Goal: Book appointment/travel/reservation

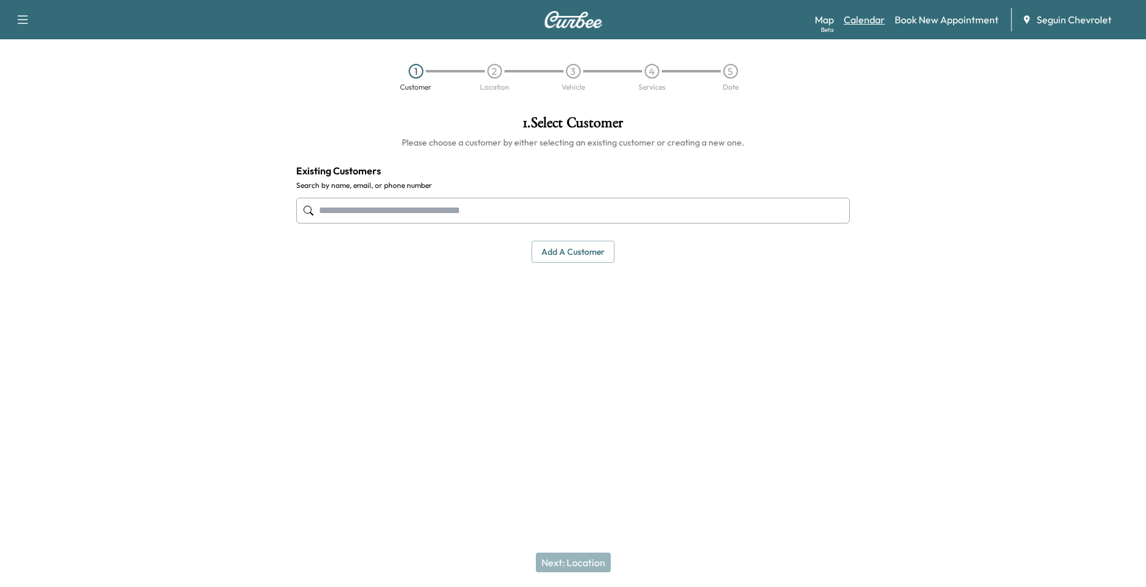
click at [874, 20] on link "Calendar" at bounding box center [864, 19] width 41 height 15
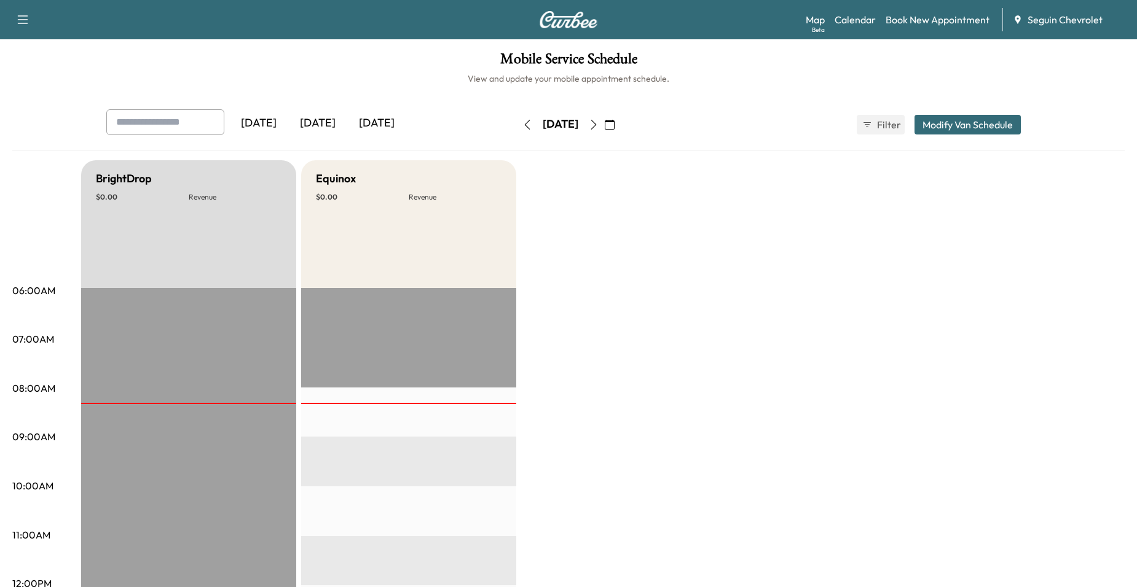
click at [522, 122] on icon "button" at bounding box center [527, 125] width 10 height 10
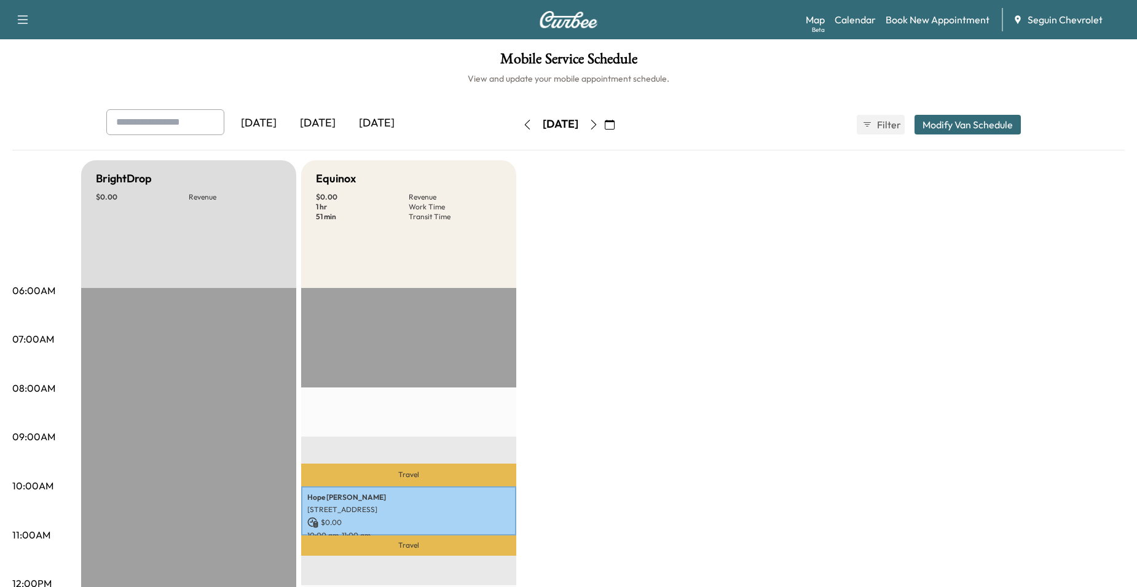
click at [620, 131] on button "button" at bounding box center [609, 125] width 21 height 20
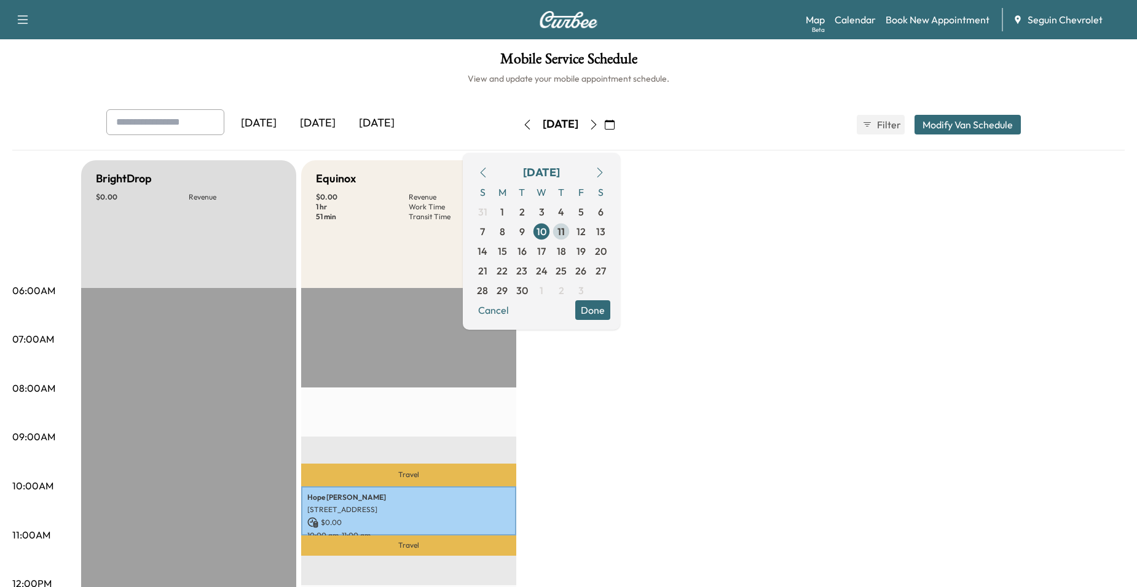
click at [571, 238] on span "11" at bounding box center [561, 232] width 20 height 20
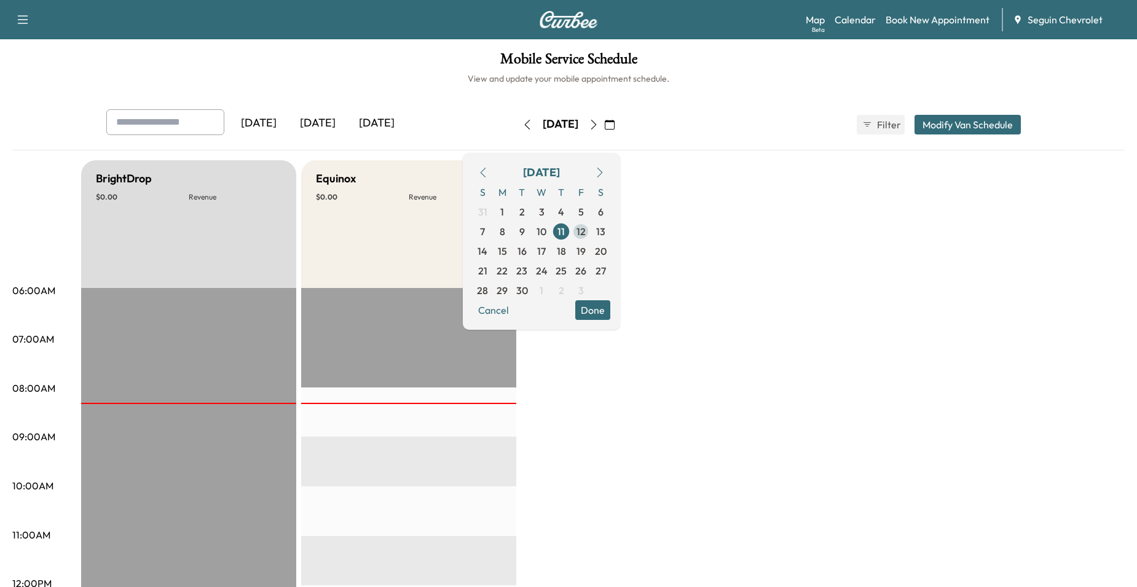
click at [586, 233] on span "12" at bounding box center [580, 231] width 9 height 15
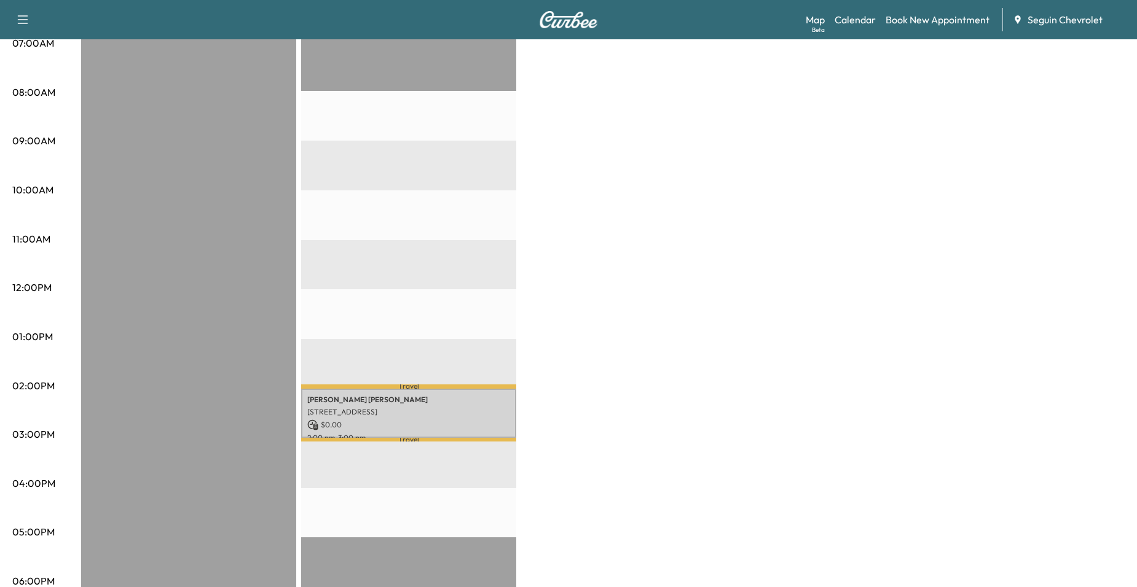
scroll to position [61, 0]
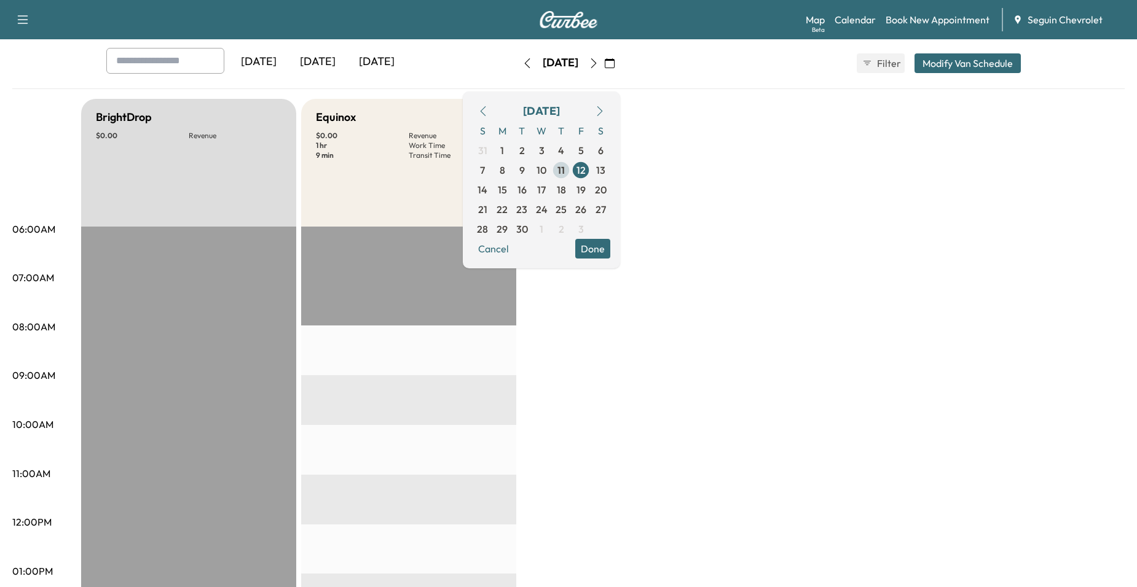
click at [565, 167] on span "11" at bounding box center [560, 170] width 7 height 15
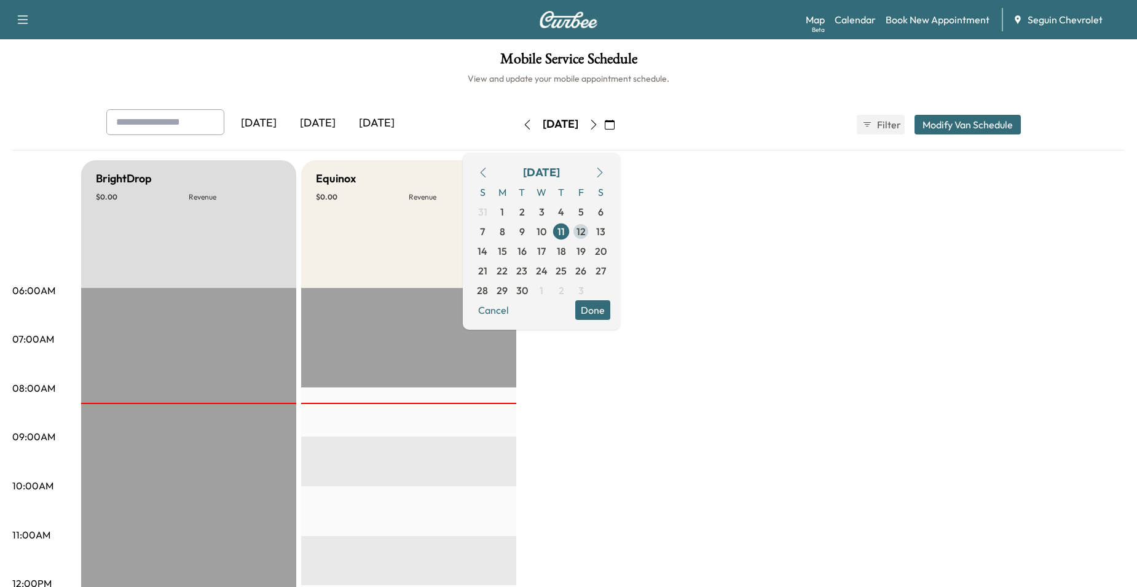
click at [590, 235] on span "12" at bounding box center [581, 232] width 20 height 20
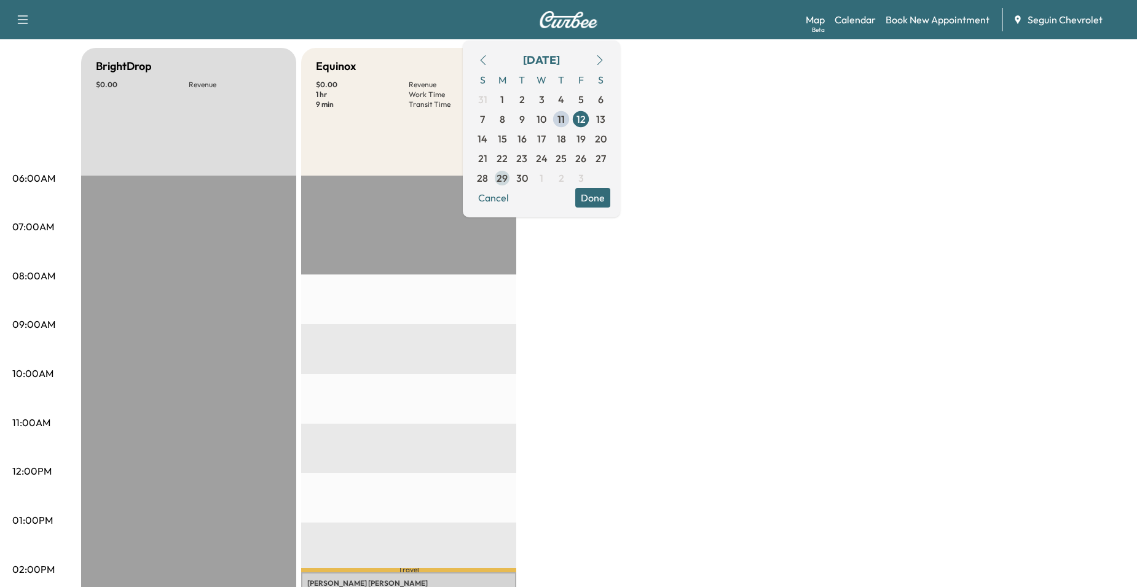
scroll to position [123, 0]
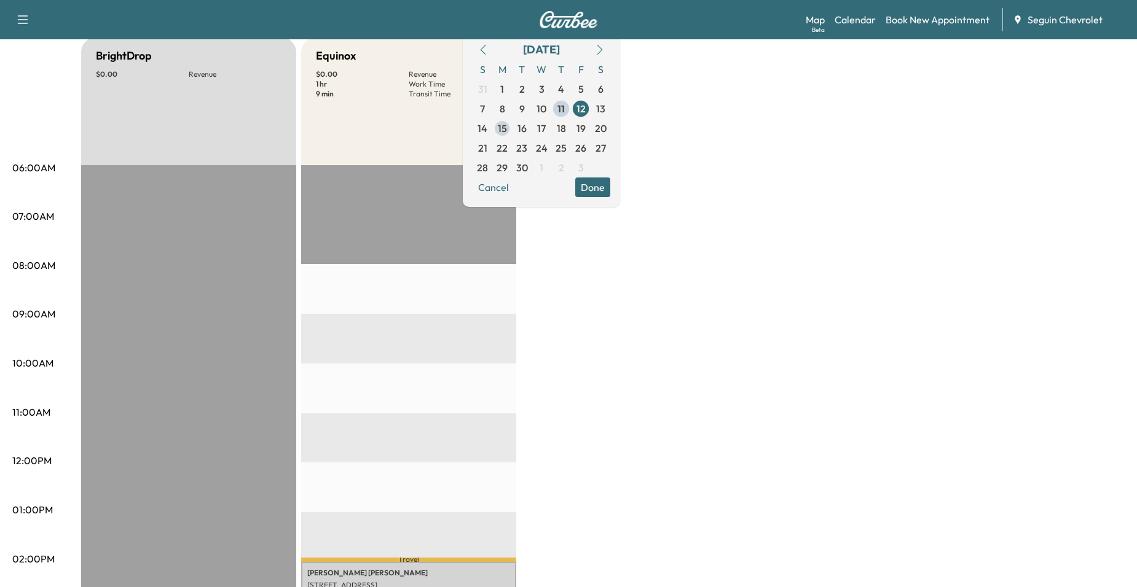
click at [507, 123] on span "15" at bounding box center [502, 128] width 9 height 15
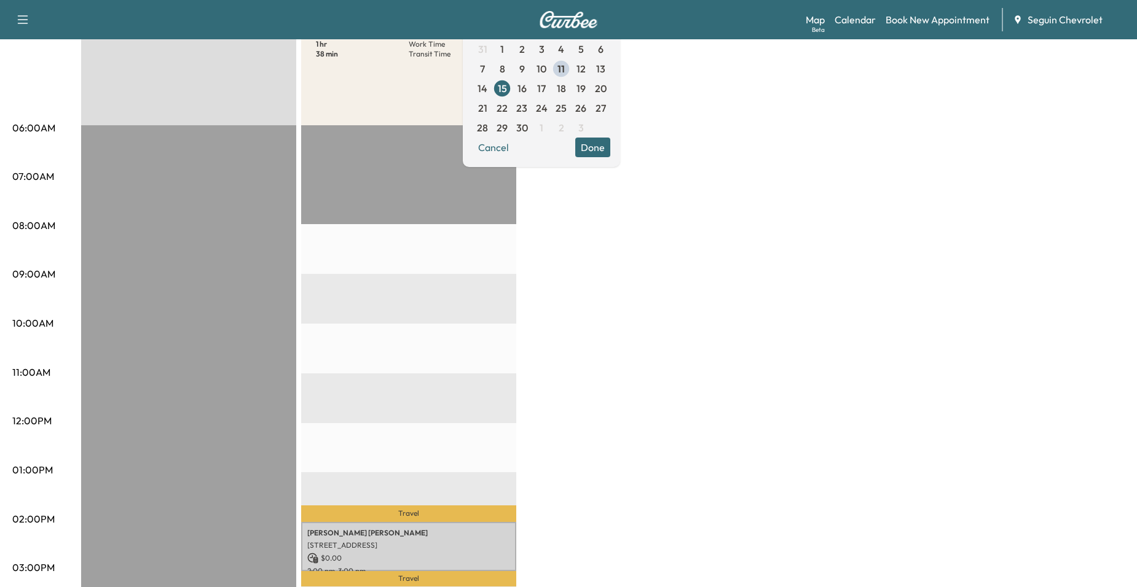
scroll to position [123, 0]
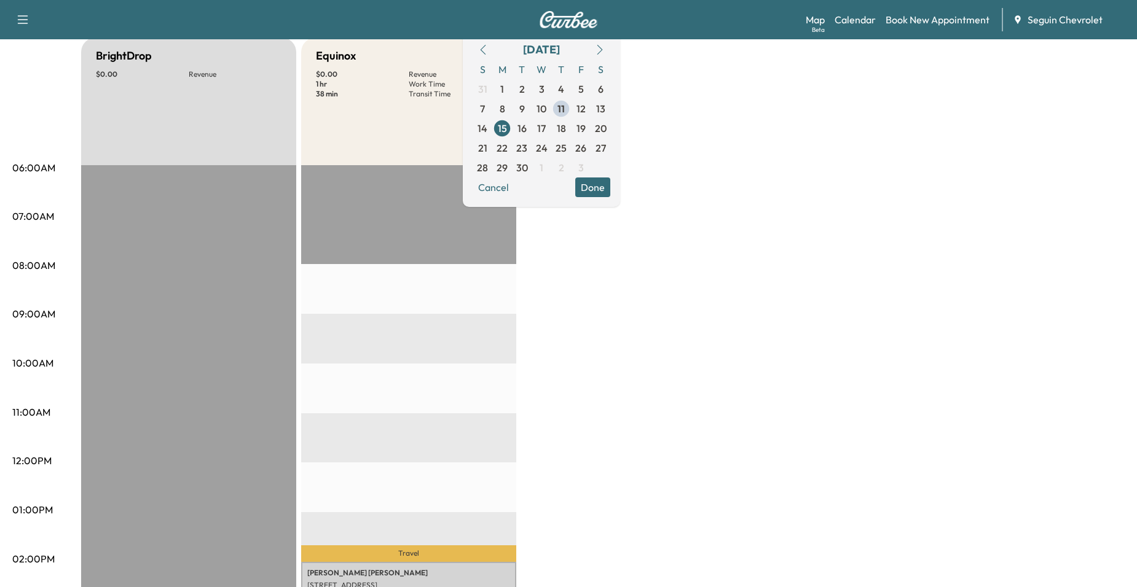
click at [527, 129] on span "16" at bounding box center [521, 128] width 9 height 15
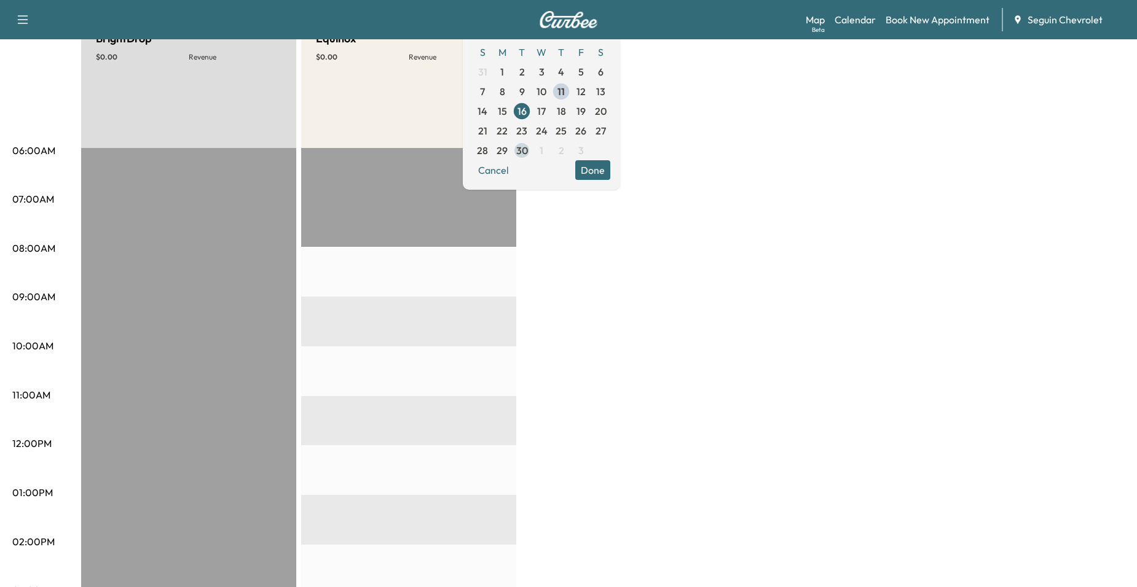
scroll to position [123, 0]
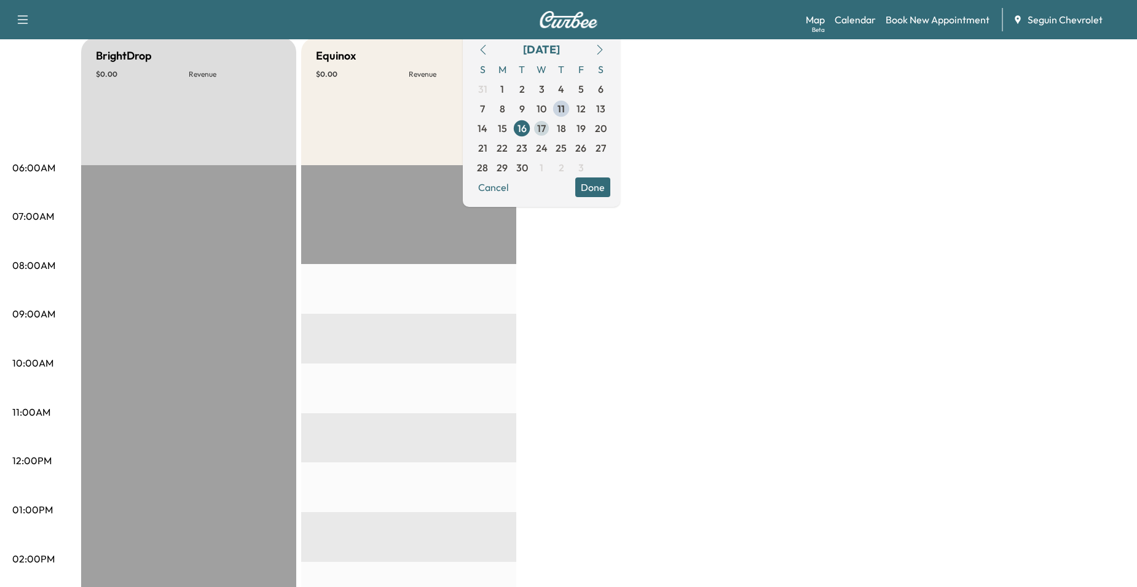
click at [546, 128] on span "17" at bounding box center [541, 128] width 9 height 15
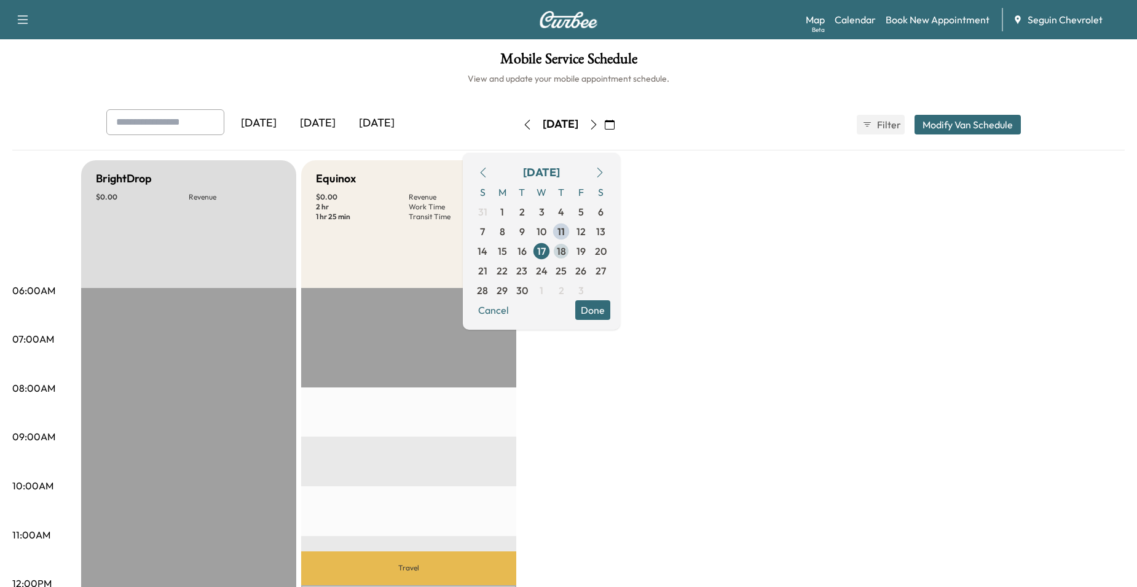
click at [571, 245] on span "18" at bounding box center [561, 251] width 20 height 20
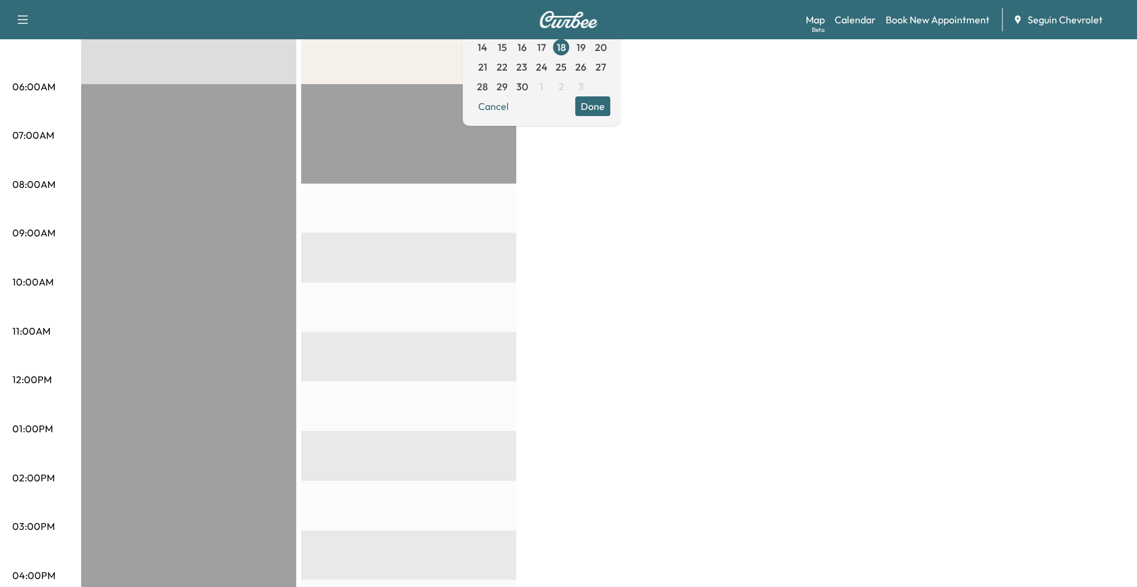
scroll to position [123, 0]
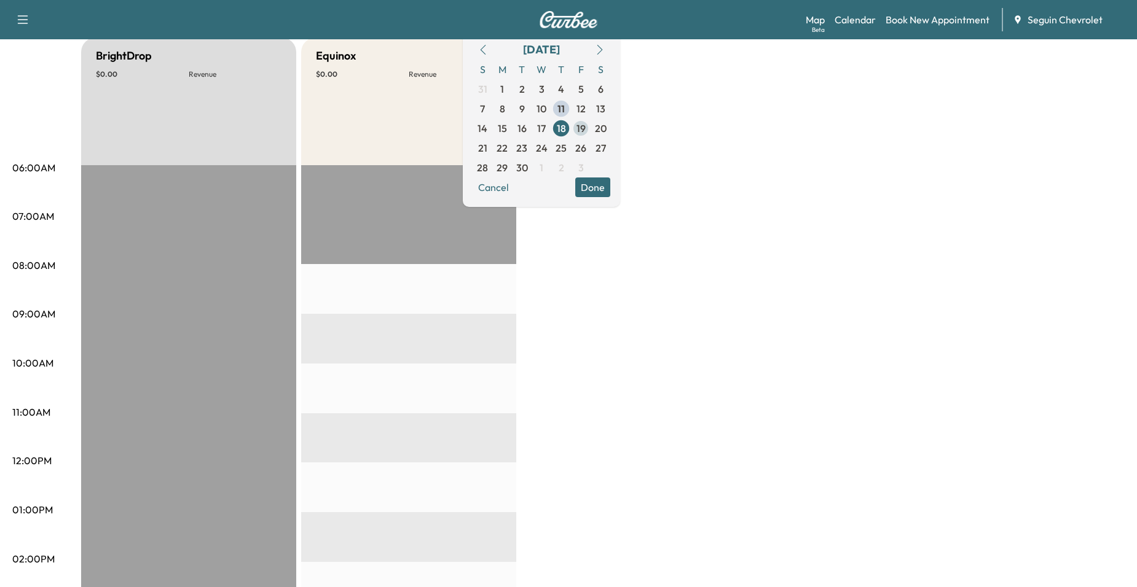
click at [586, 127] on span "19" at bounding box center [580, 128] width 9 height 15
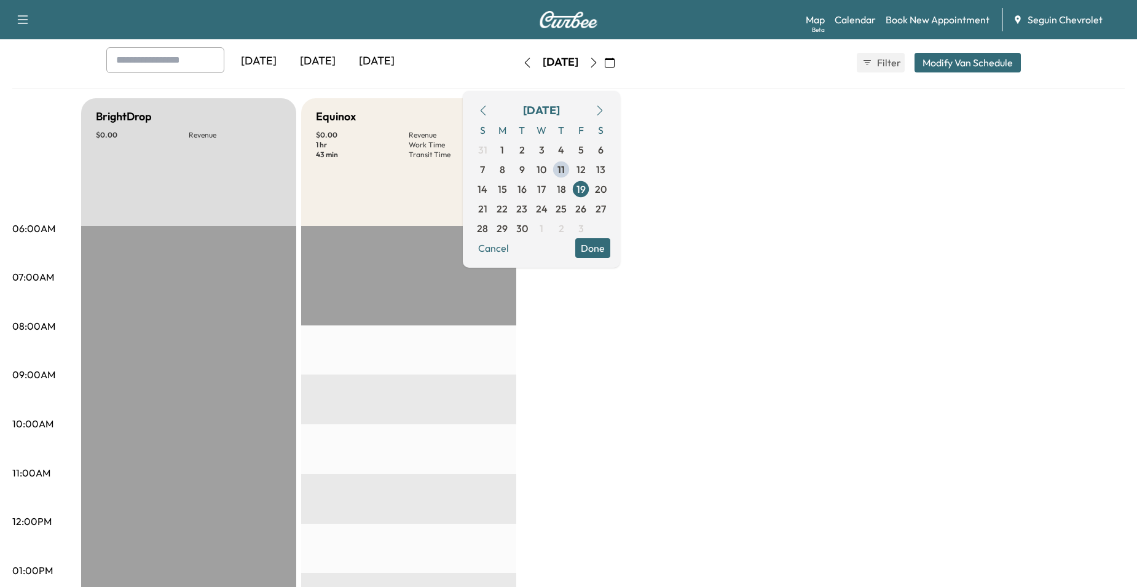
scroll to position [61, 0]
click at [508, 209] on span "22" at bounding box center [501, 209] width 11 height 15
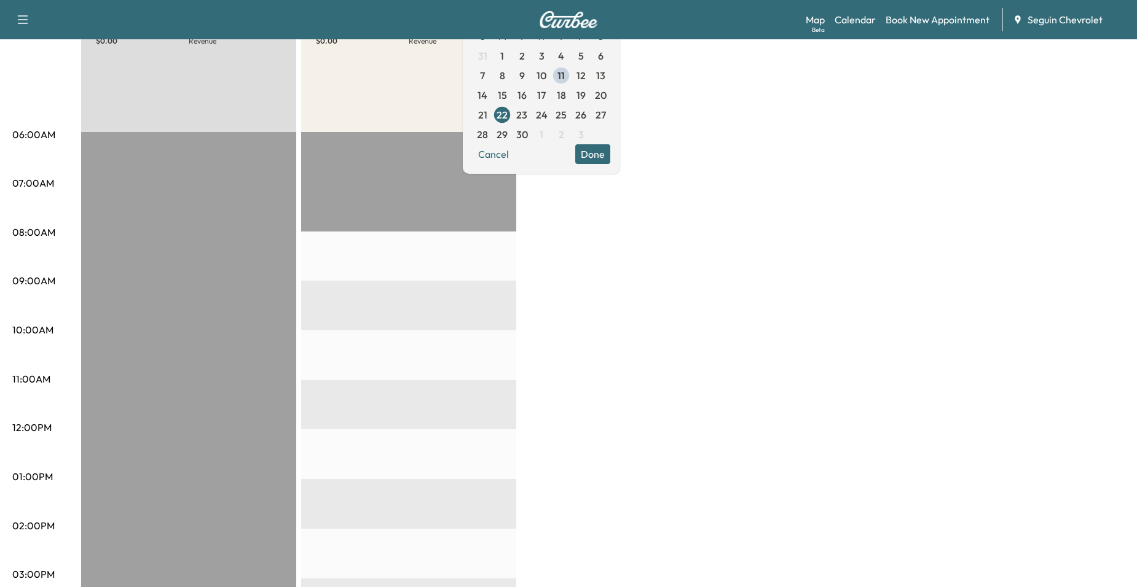
scroll to position [123, 0]
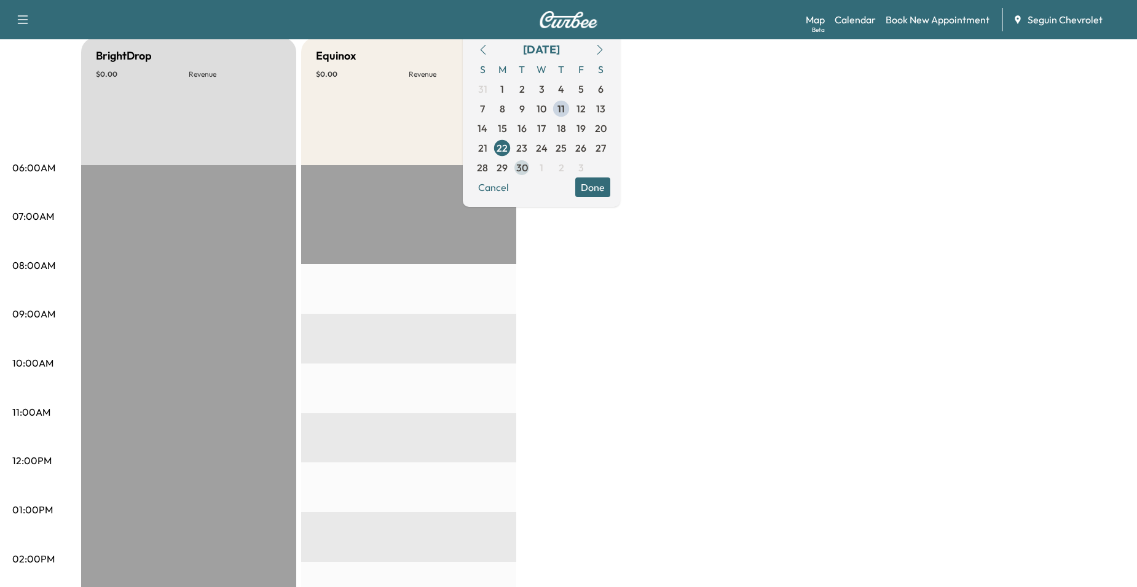
click at [531, 159] on span "30" at bounding box center [522, 168] width 20 height 20
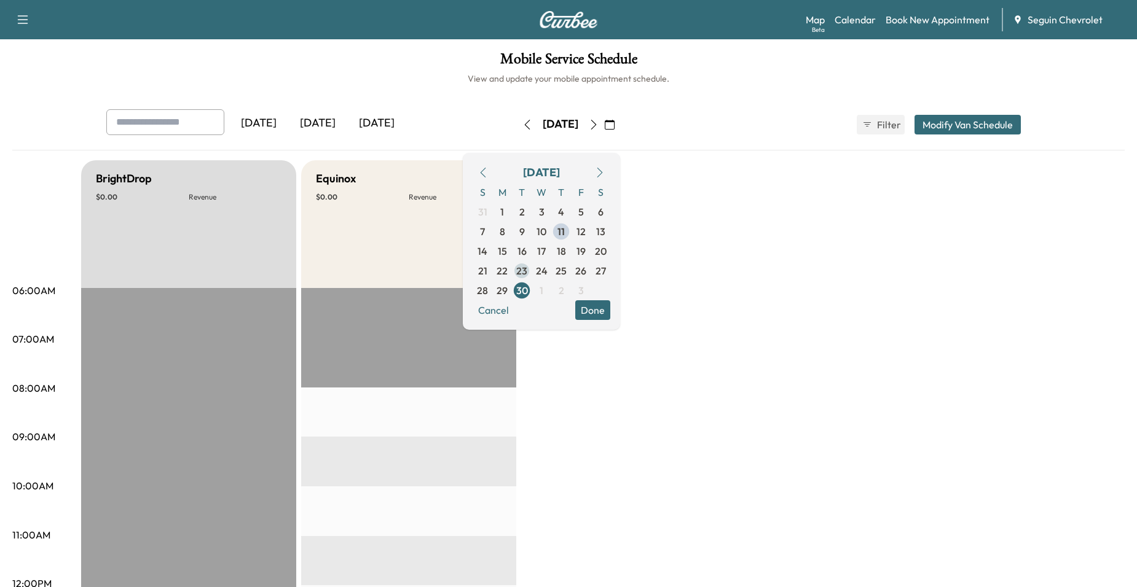
click at [527, 273] on span "23" at bounding box center [521, 271] width 11 height 15
click at [547, 271] on span "24" at bounding box center [542, 271] width 12 height 15
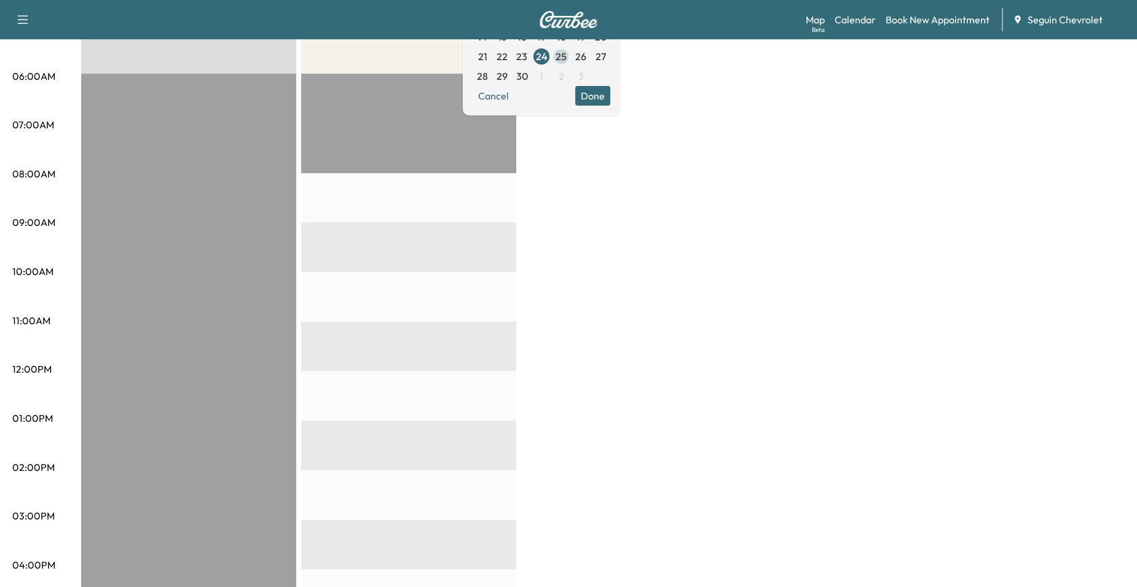
scroll to position [184, 0]
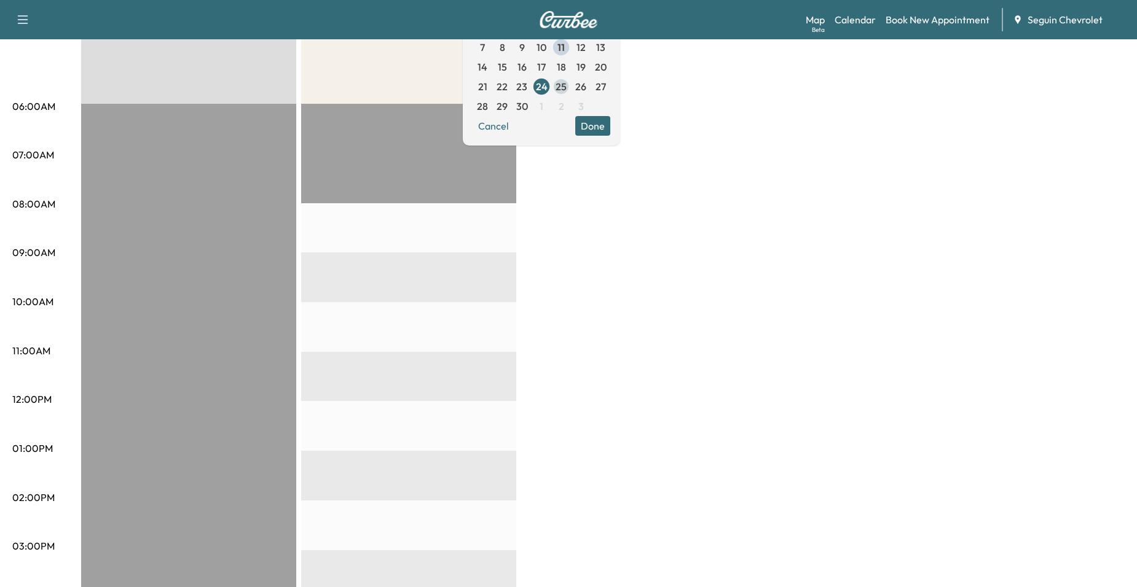
click at [566, 88] on span "25" at bounding box center [560, 86] width 11 height 15
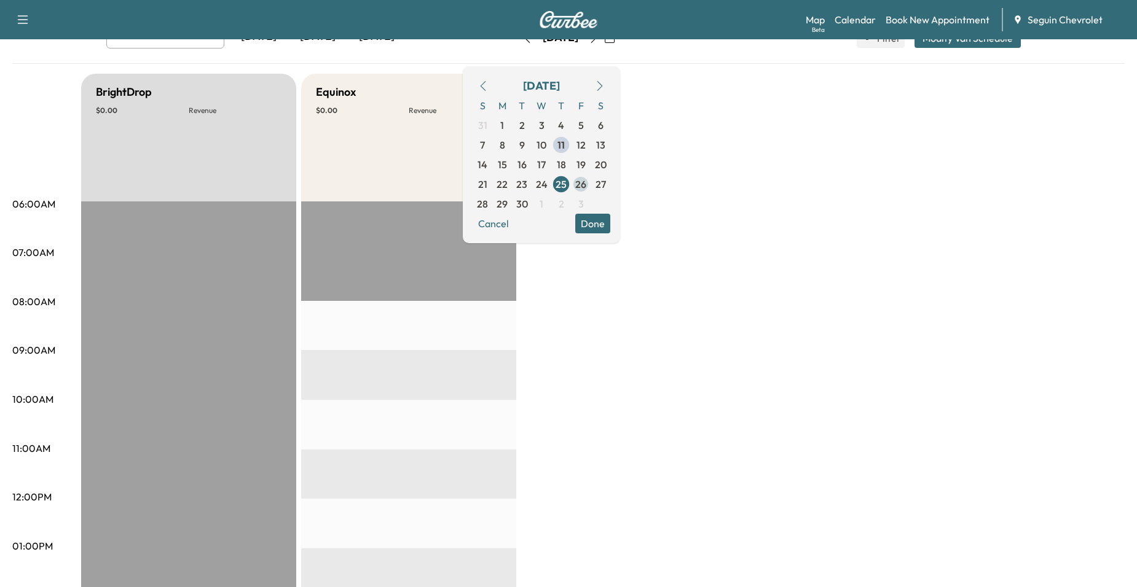
scroll to position [61, 0]
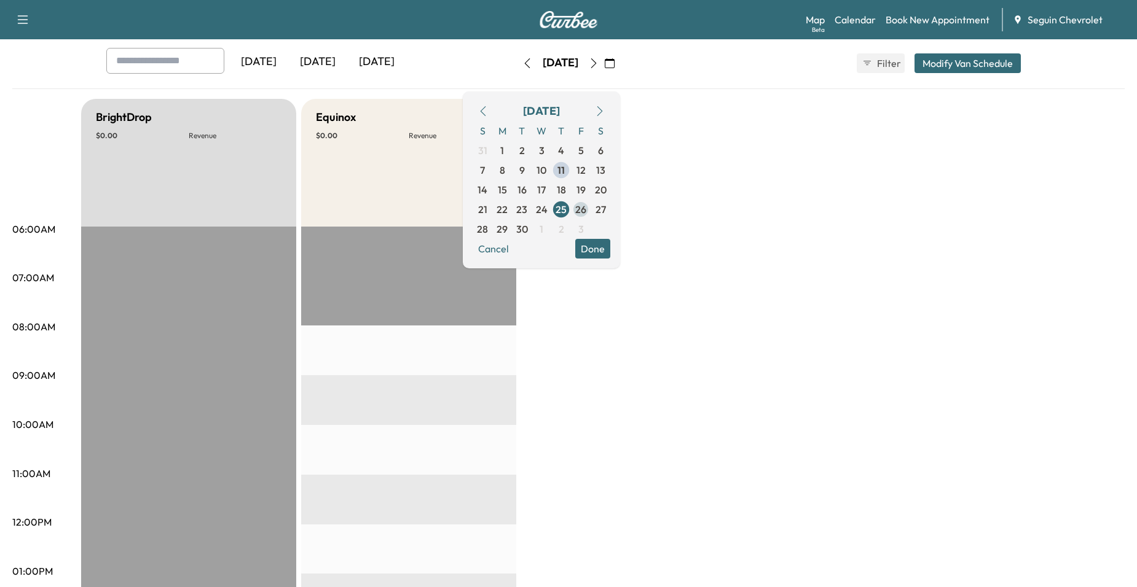
click at [586, 208] on span "26" at bounding box center [580, 209] width 11 height 15
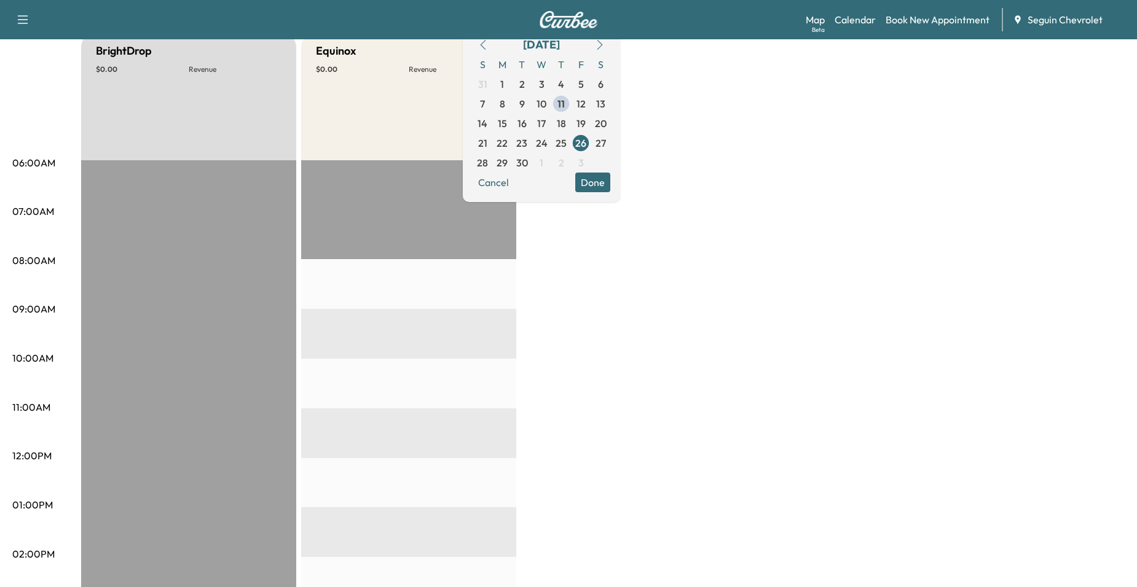
scroll to position [123, 0]
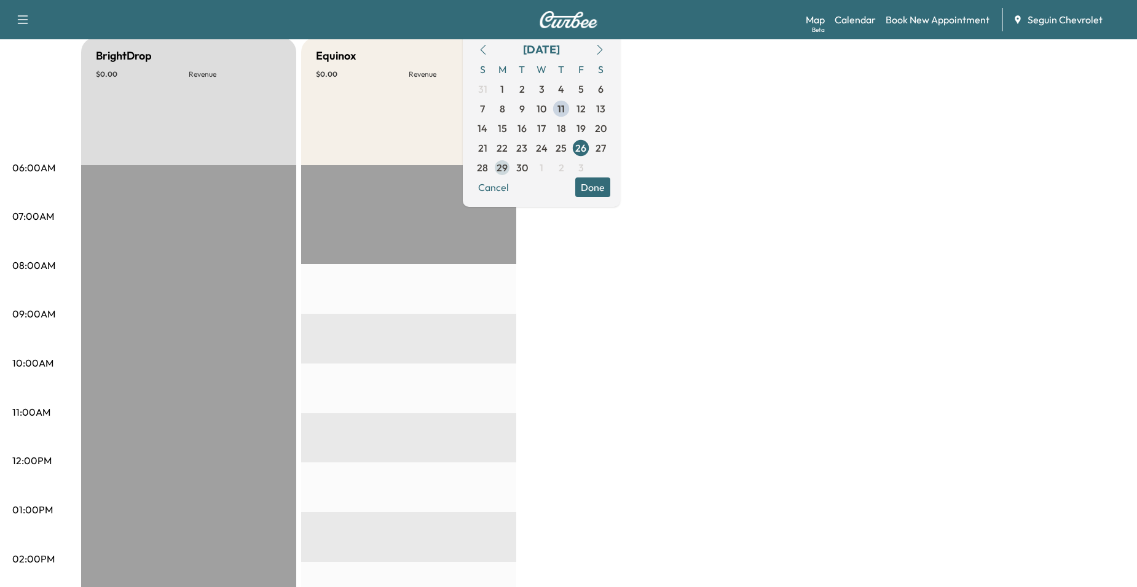
click at [508, 173] on span "29" at bounding box center [501, 167] width 11 height 15
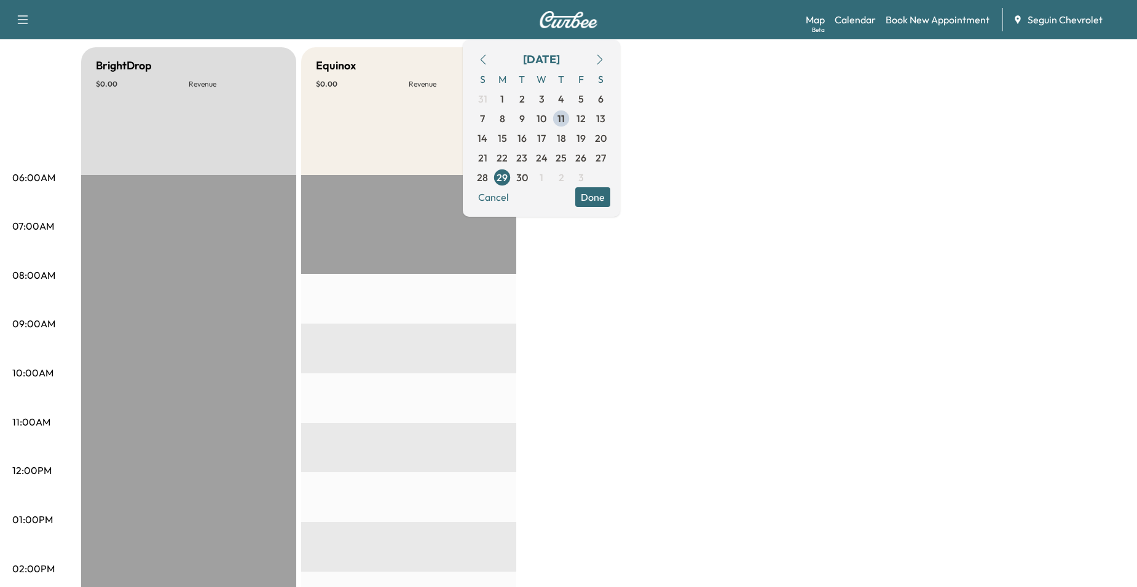
scroll to position [246, 0]
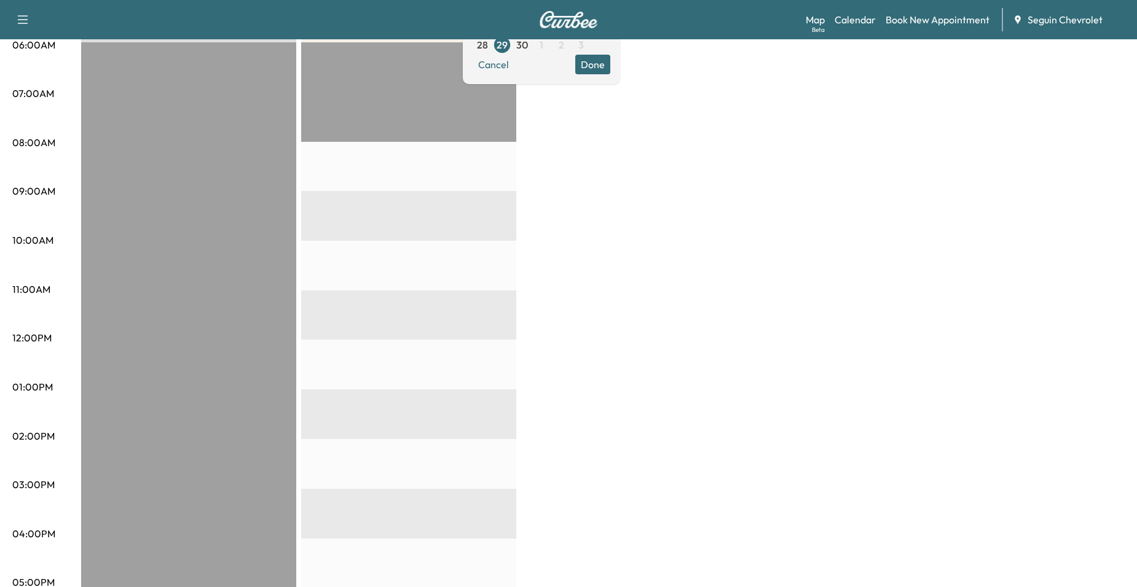
click at [648, 84] on div "BrightDrop $ 0.00 Revenue EST Start Equinox $ 0.00 Revenue EST Start" at bounding box center [602, 376] width 1043 height 922
click at [610, 73] on button "Done" at bounding box center [592, 65] width 35 height 20
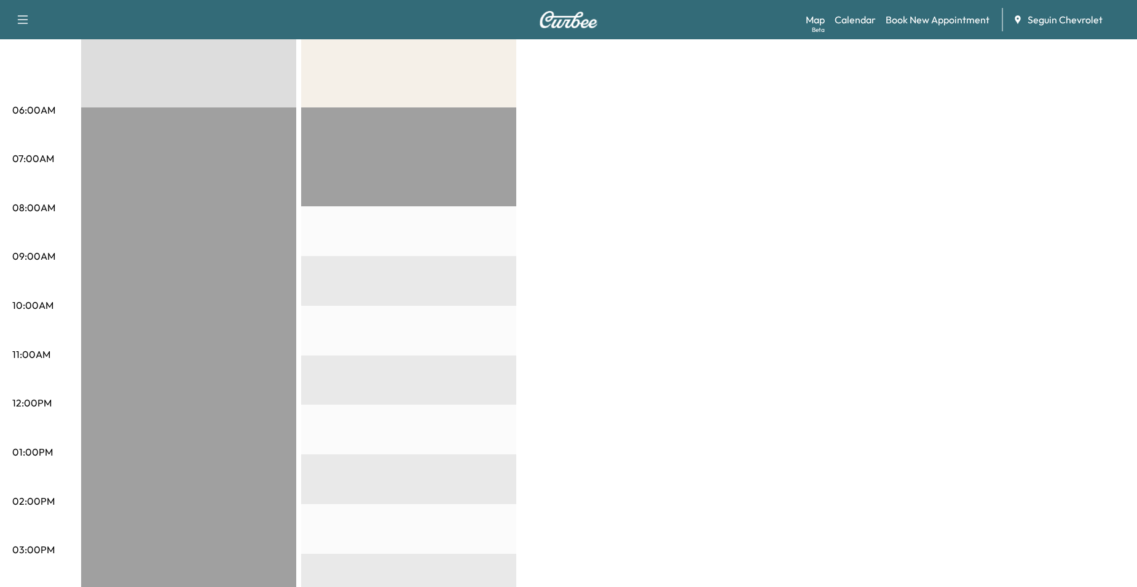
scroll to position [0, 0]
